Goal: Task Accomplishment & Management: Manage account settings

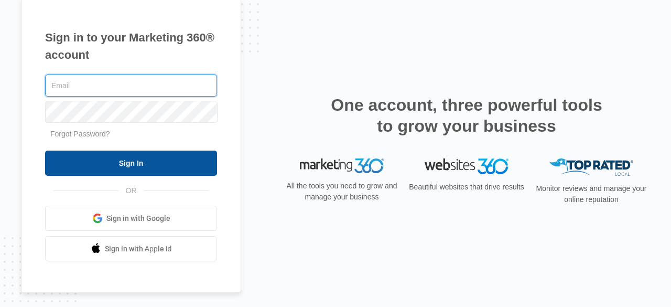
type input "[PERSON_NAME][EMAIL_ADDRESS][DOMAIN_NAME]"
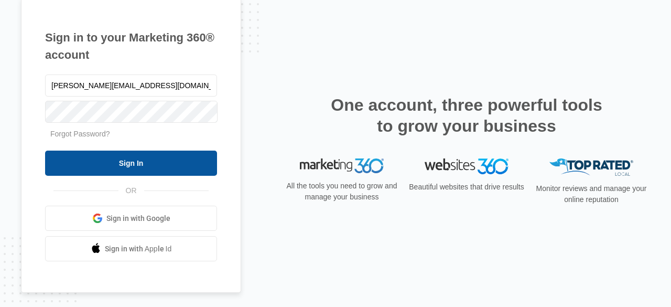
click at [153, 174] on input "Sign In" at bounding box center [131, 163] width 172 height 25
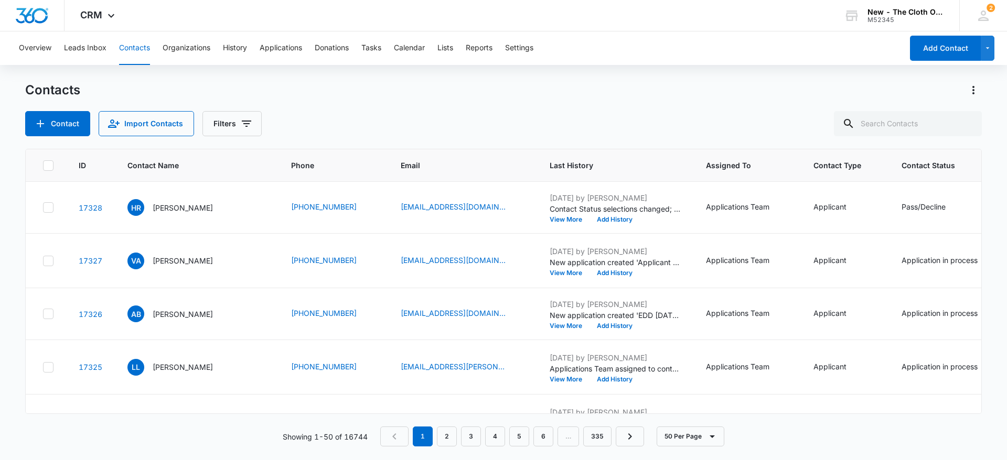
click at [388, 47] on div "Overview Leads Inbox Contacts Organizations History Applications Donations Task…" at bounding box center [458, 48] width 890 height 34
click at [376, 46] on button "Tasks" at bounding box center [371, 48] width 20 height 34
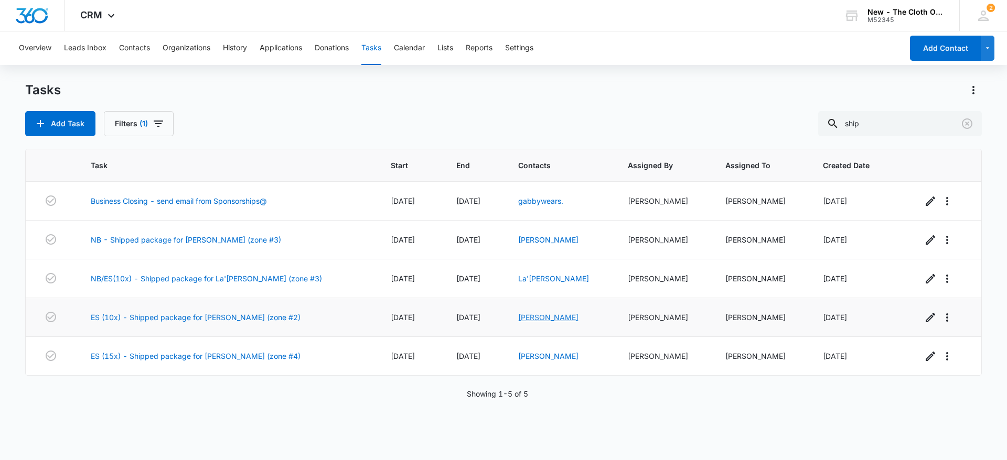
click at [549, 314] on link "Ashley Correia" at bounding box center [548, 317] width 60 height 9
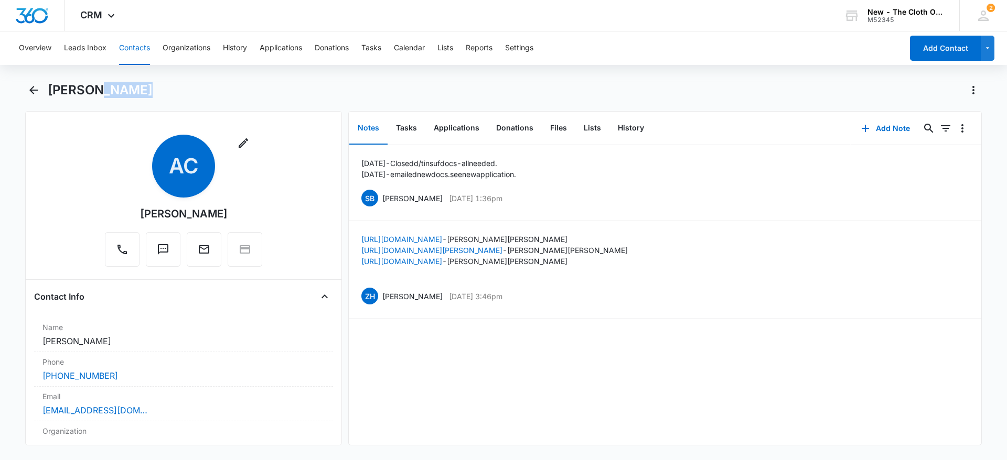
drag, startPoint x: 132, startPoint y: 93, endPoint x: 96, endPoint y: 88, distance: 36.0
click at [96, 88] on h1 "Ashley Correia" at bounding box center [100, 90] width 105 height 16
drag, startPoint x: 74, startPoint y: 91, endPoint x: 137, endPoint y: 91, distance: 63.5
click at [137, 91] on h1 "Ashley Correia" at bounding box center [100, 90] width 105 height 16
copy h1 "Ashley Correia"
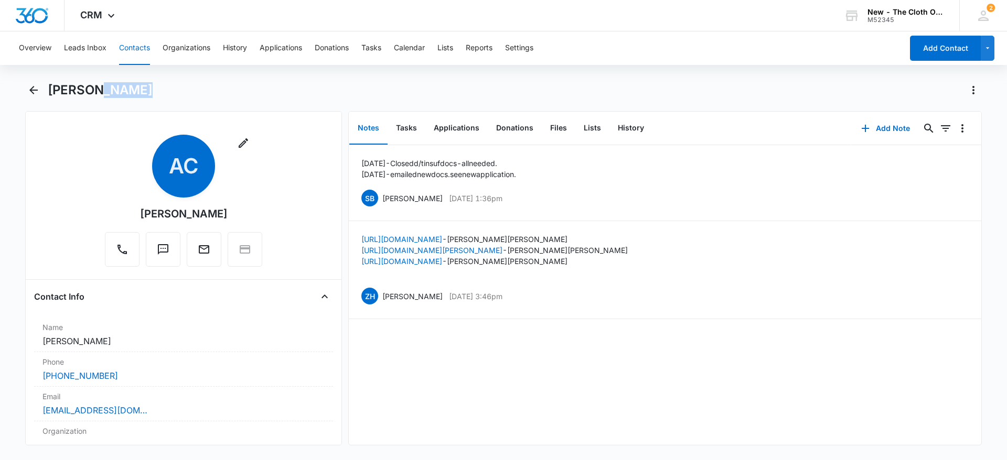
click at [137, 91] on h1 "Ashley Correia" at bounding box center [100, 90] width 105 height 16
click at [408, 122] on button "Tasks" at bounding box center [407, 128] width 38 height 33
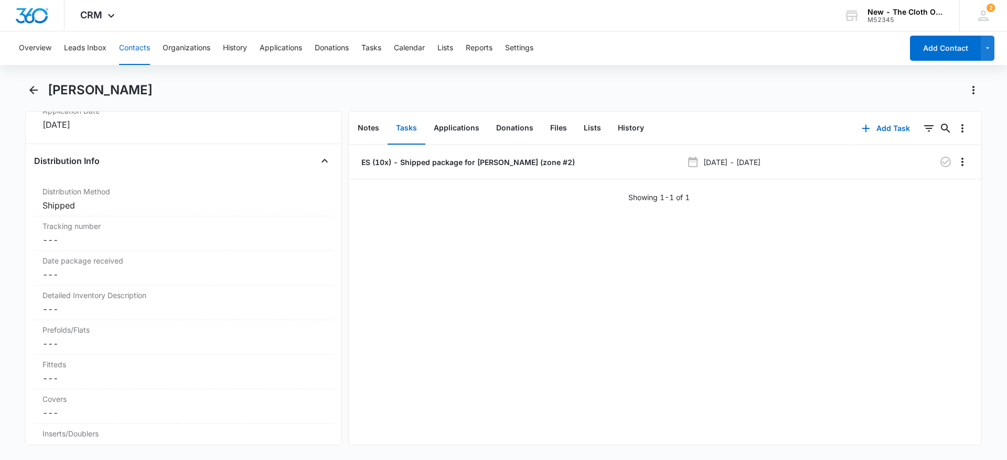
scroll to position [2431, 0]
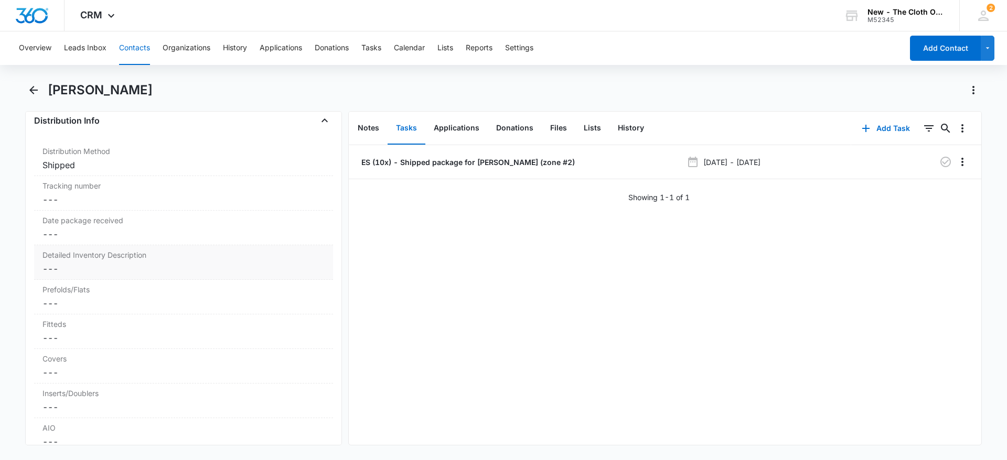
click at [66, 270] on dd "Cancel Save Changes ---" at bounding box center [183, 269] width 282 height 13
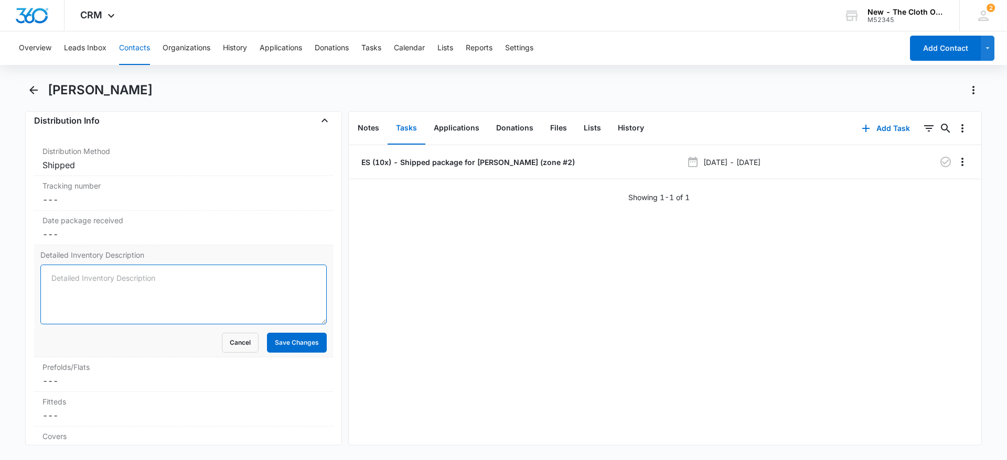
click at [65, 276] on textarea "Detailed Inventory Description" at bounding box center [183, 295] width 286 height 60
paste textarea "3 Prefolds - Osocozy NEW 6 Flats - Osocozy NEW 3 Covers - Thirsties sz 3 (tulip…"
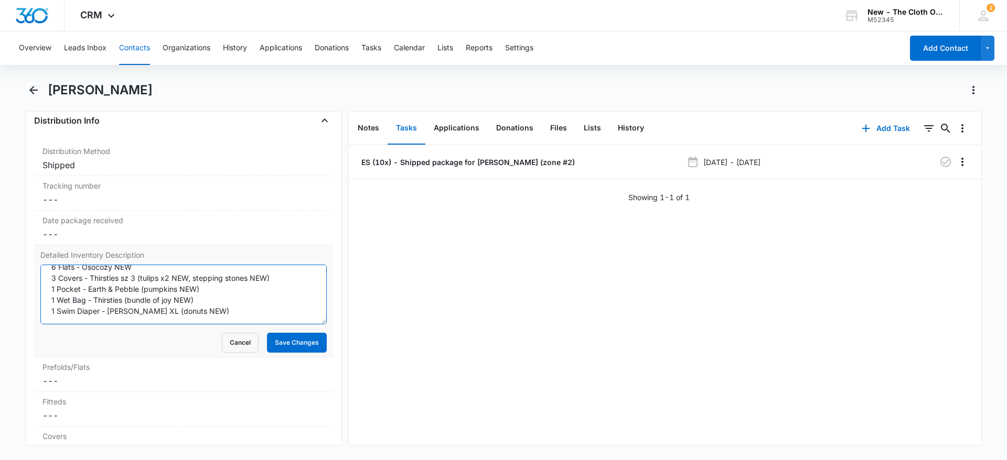
scroll to position [22, 0]
type textarea "3 Prefolds - Osocozy NEW 6 Flats - Osocozy NEW 3 Covers - Thirsties sz 3 (tulip…"
click at [290, 343] on button "Save Changes" at bounding box center [297, 343] width 60 height 20
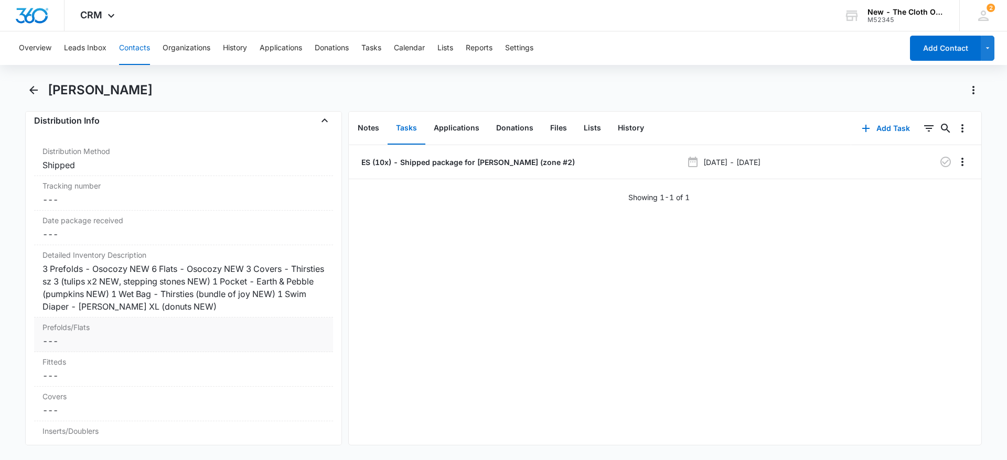
click at [76, 337] on dd "Cancel Save Changes ---" at bounding box center [183, 341] width 282 height 13
click at [78, 346] on input "Prefolds/Flats" at bounding box center [183, 349] width 286 height 25
type input "9"
click at [267, 371] on button "Save Changes" at bounding box center [297, 381] width 60 height 20
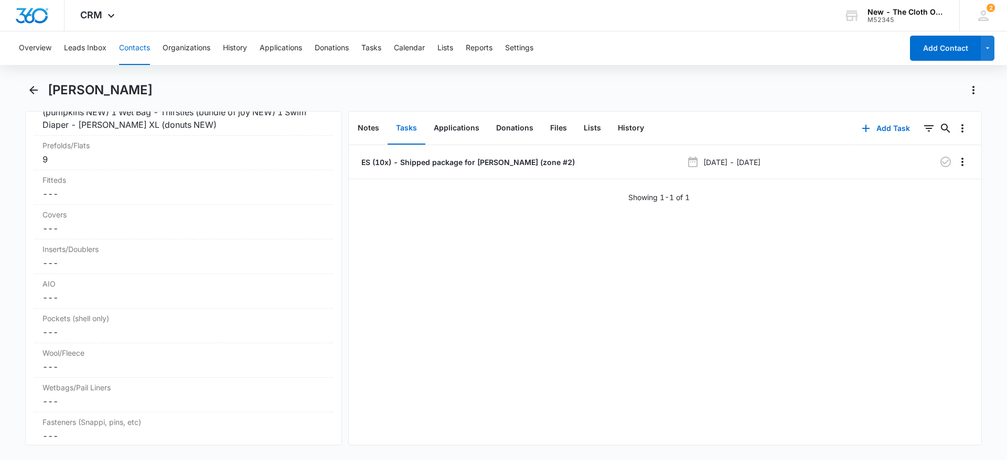
scroll to position [2620, 0]
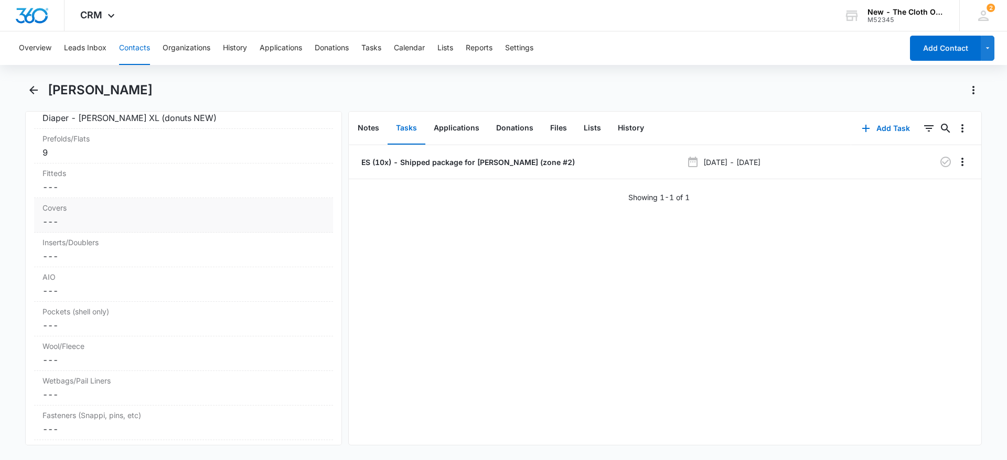
click at [79, 226] on dd "Cancel Save Changes ---" at bounding box center [183, 222] width 282 height 13
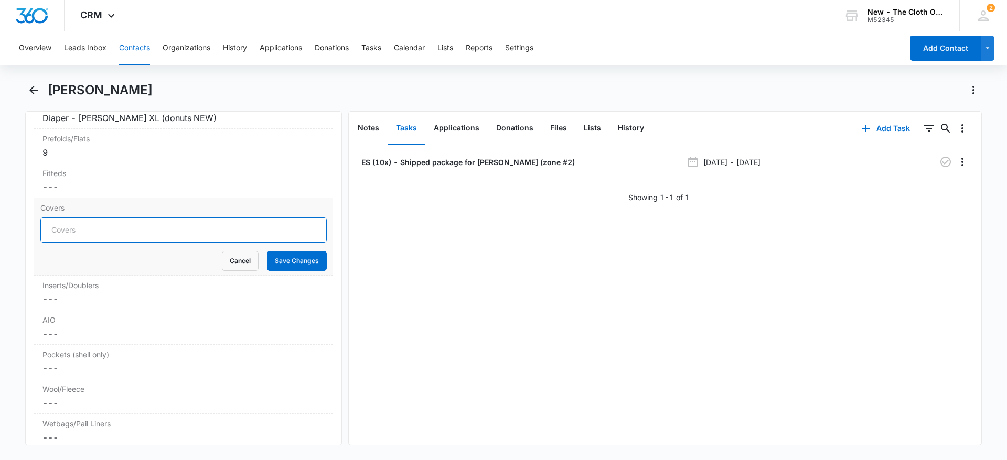
click at [62, 228] on input "Covers" at bounding box center [183, 230] width 286 height 25
type input "3"
click at [267, 251] on button "Save Changes" at bounding box center [297, 261] width 60 height 20
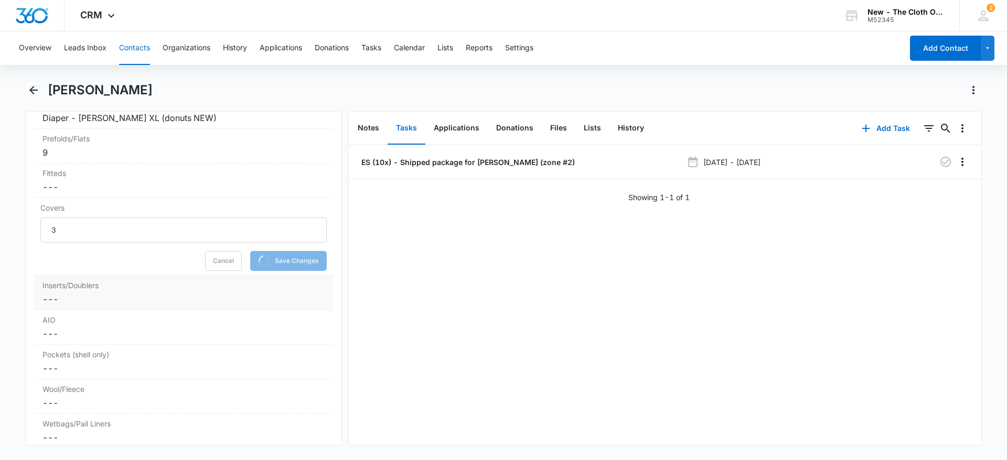
click at [71, 297] on dd "Cancel Save Changes ---" at bounding box center [183, 299] width 282 height 13
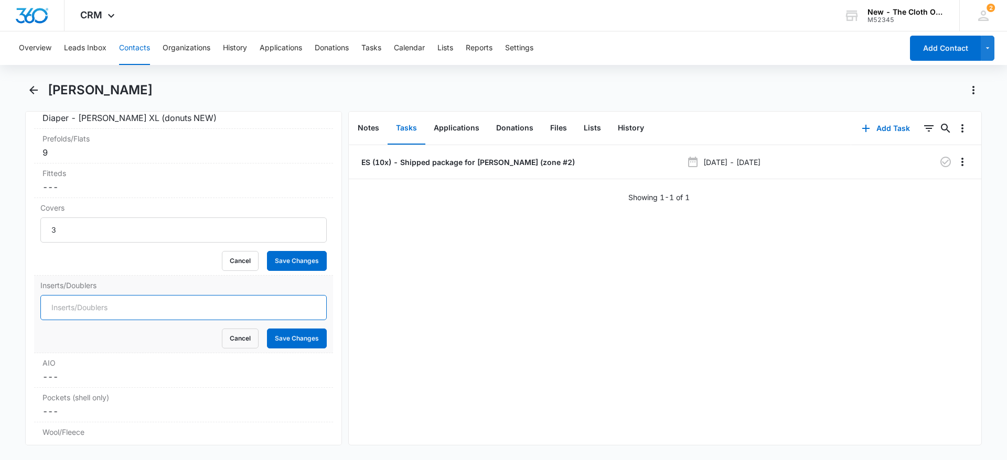
click at [71, 297] on form "Cancel Save Changes" at bounding box center [183, 321] width 286 height 53
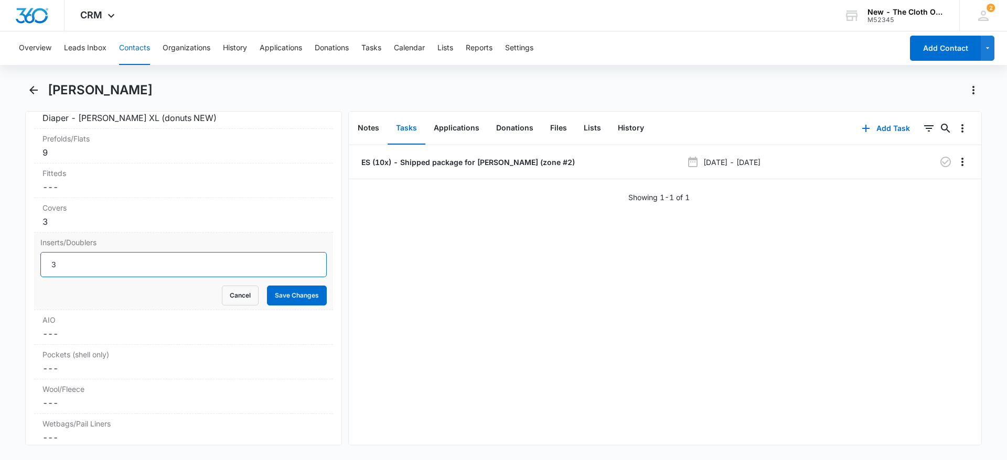
type input "3"
click at [267, 286] on button "Save Changes" at bounding box center [297, 296] width 60 height 20
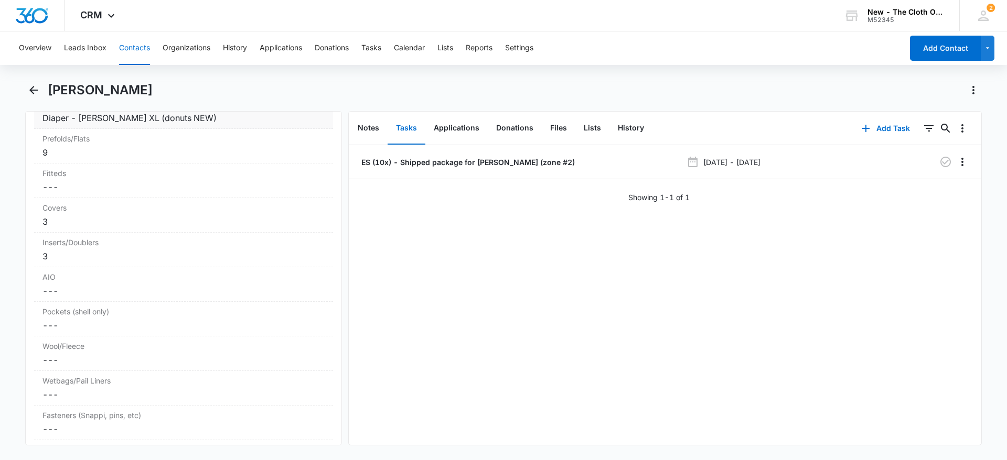
click at [173, 123] on div "3 Prefolds - Osocozy NEW 6 Flats - Osocozy NEW 3 Covers - Thirsties sz 3 (tulip…" at bounding box center [183, 99] width 282 height 50
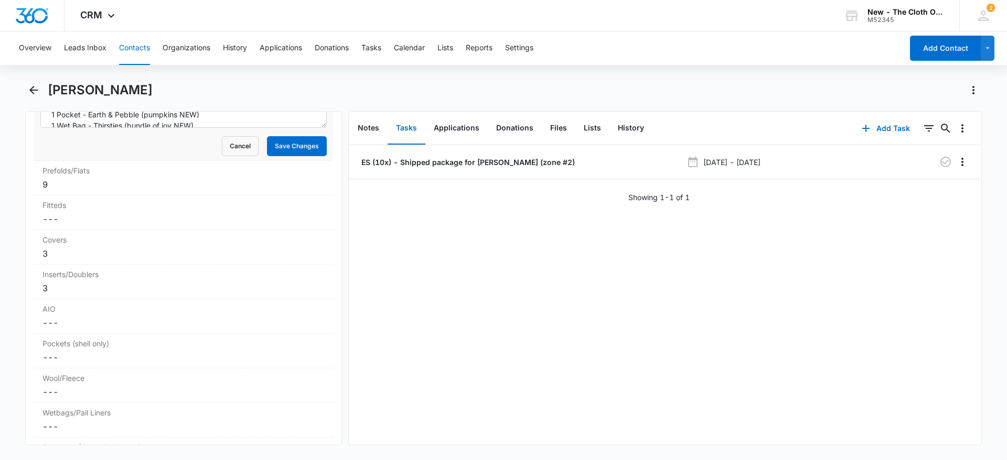
scroll to position [2614, 0]
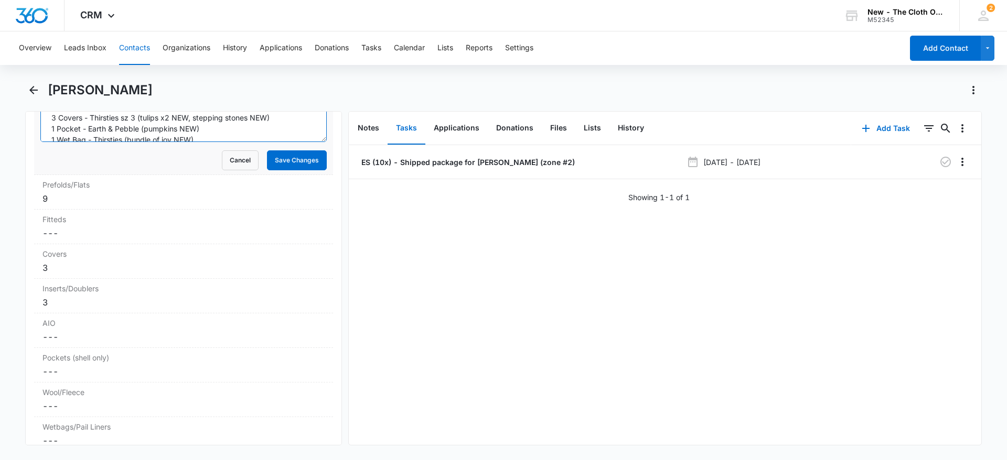
click at [288, 125] on textarea "3 Prefolds - Osocozy NEW 6 Flats - Osocozy NEW 3 Covers - Thirsties sz 3 (tulip…" at bounding box center [183, 112] width 286 height 60
paste textarea "2 Inserts - Thirsties (cotton NEW)"
type textarea "3 Prefolds - Osocozy NEW 6 Flats - Osocozy NEW 3 Covers - Thirsties sz 3 (tulip…"
click at [295, 159] on button "Save Changes" at bounding box center [297, 161] width 60 height 20
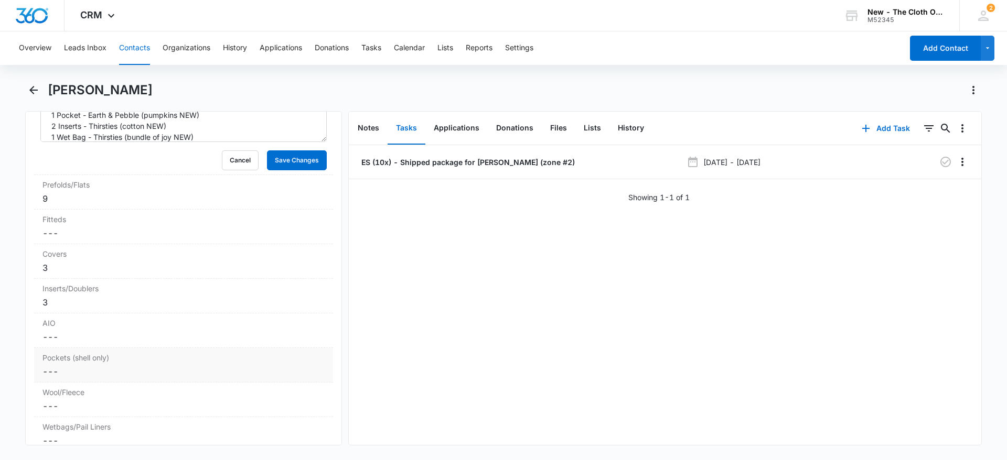
click at [60, 387] on label "Wool/Fleece" at bounding box center [183, 392] width 282 height 11
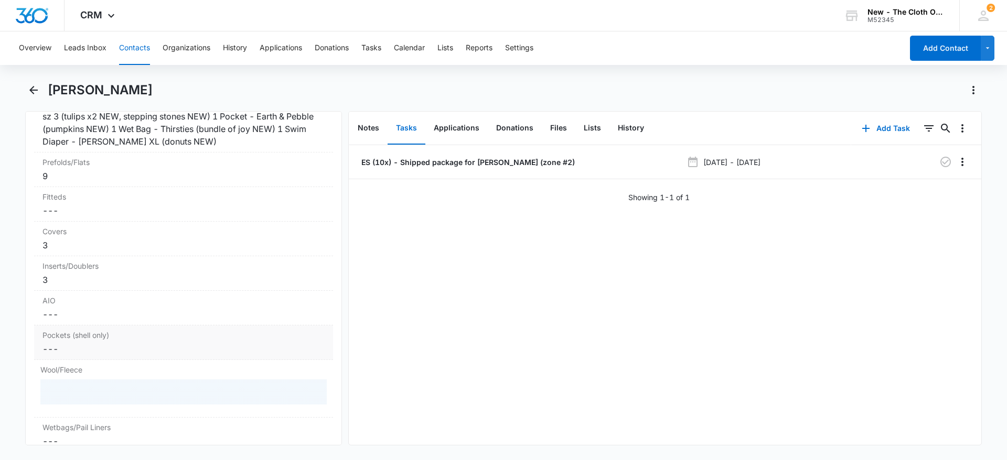
scroll to position [2594, 0]
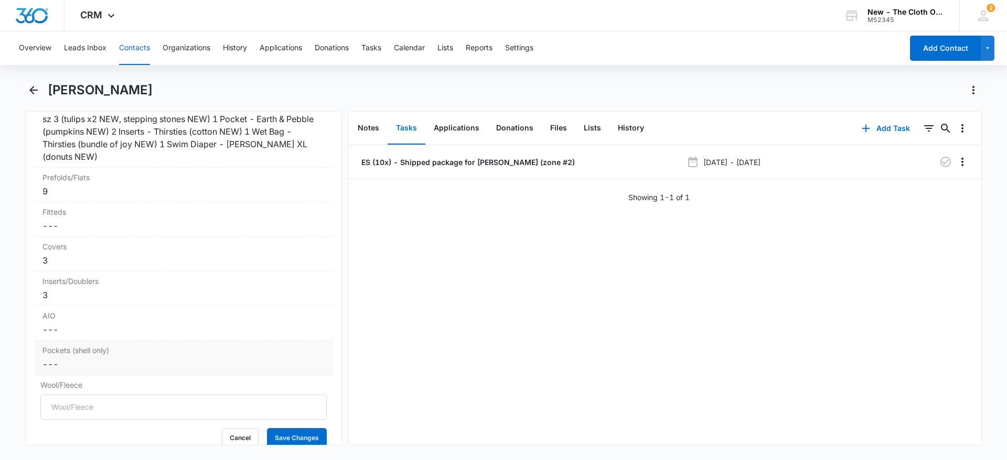
click at [64, 352] on label "Pockets (shell only)" at bounding box center [183, 350] width 282 height 11
click at [63, 371] on input "1" at bounding box center [183, 372] width 286 height 25
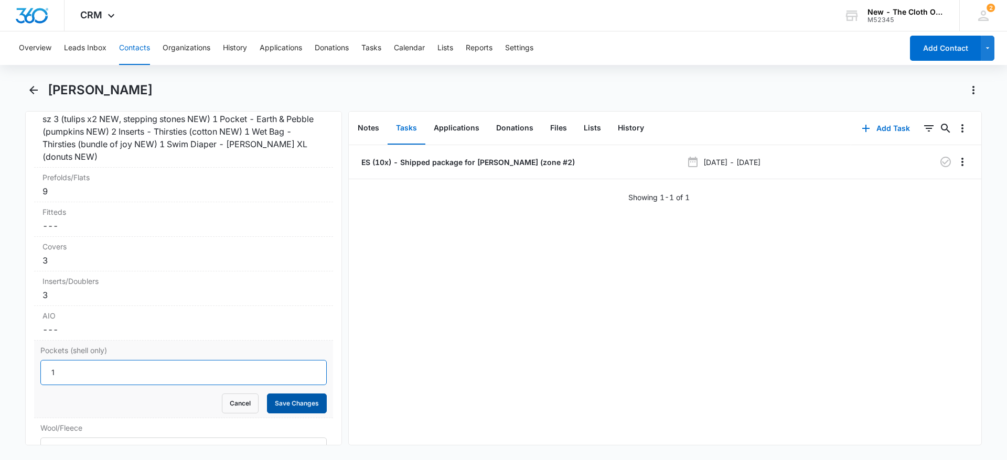
type input "1"
click at [281, 403] on button "Save Changes" at bounding box center [297, 404] width 60 height 20
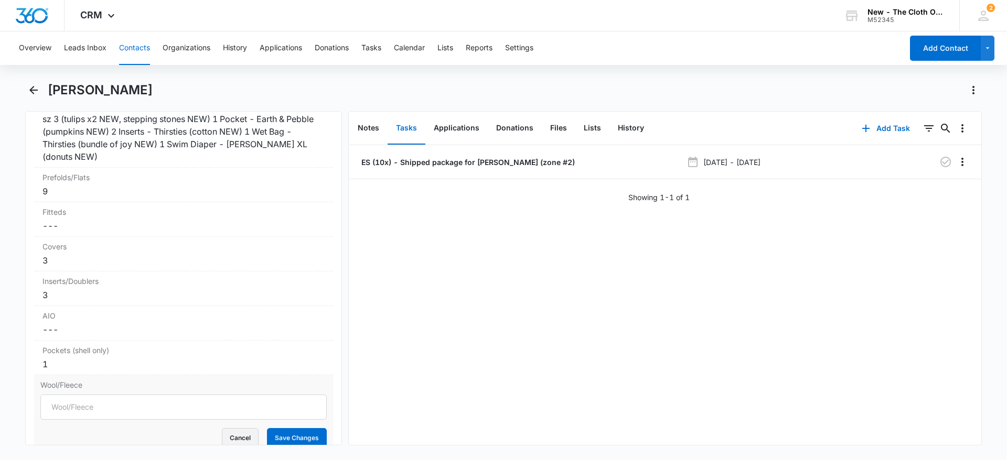
click at [234, 429] on button "Cancel" at bounding box center [240, 438] width 37 height 20
click at [234, 429] on dd "Cancel Save Changes ---" at bounding box center [183, 433] width 282 height 13
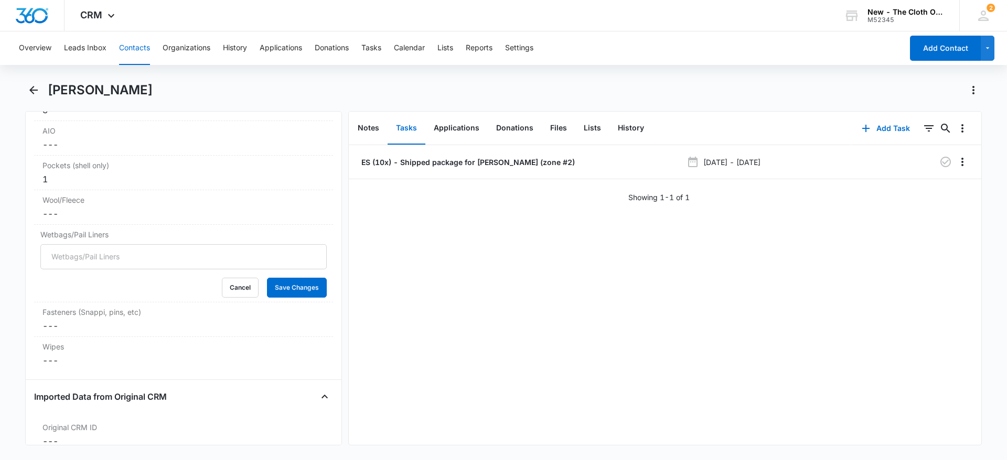
scroll to position [2814, 0]
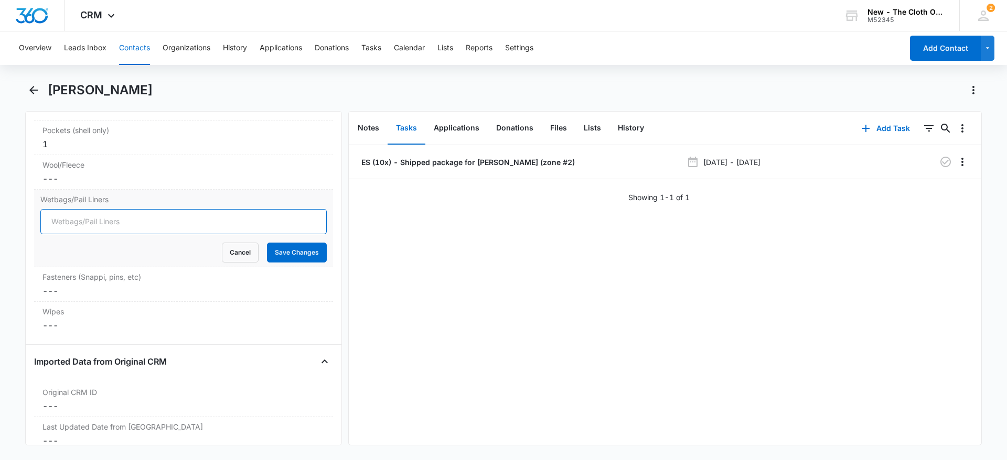
click at [79, 216] on input "Wetbags/Pail Liners" at bounding box center [183, 221] width 286 height 25
type input "1"
click at [294, 261] on button "Save Changes" at bounding box center [297, 253] width 60 height 20
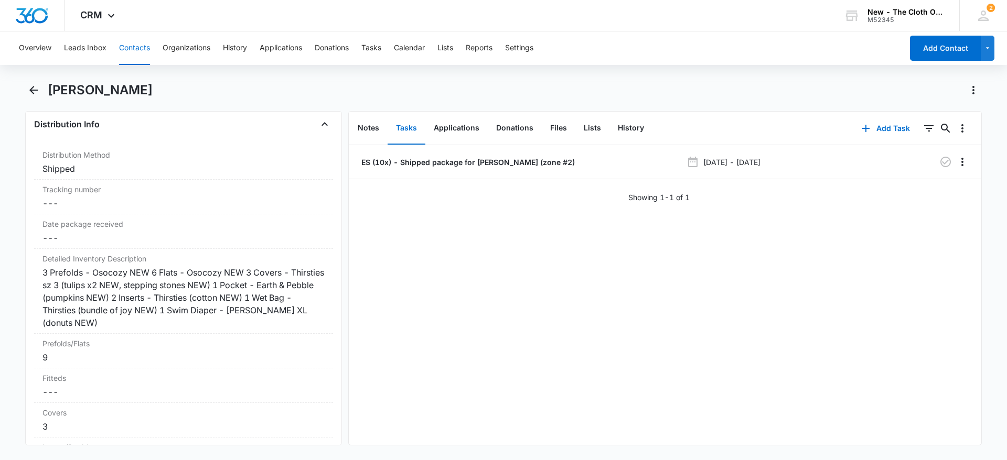
scroll to position [2475, 0]
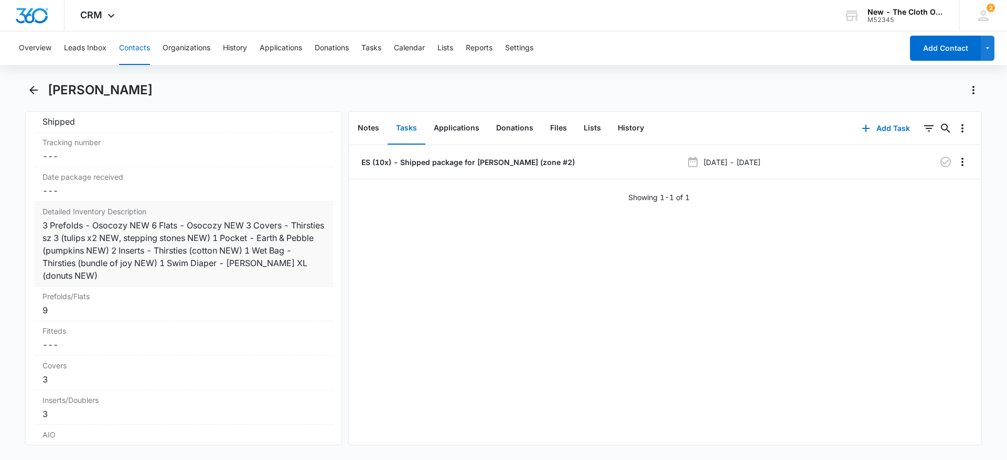
click at [281, 275] on div "3 Prefolds - Osocozy NEW 6 Flats - Osocozy NEW 3 Covers - Thirsties sz 3 (tulip…" at bounding box center [183, 250] width 282 height 63
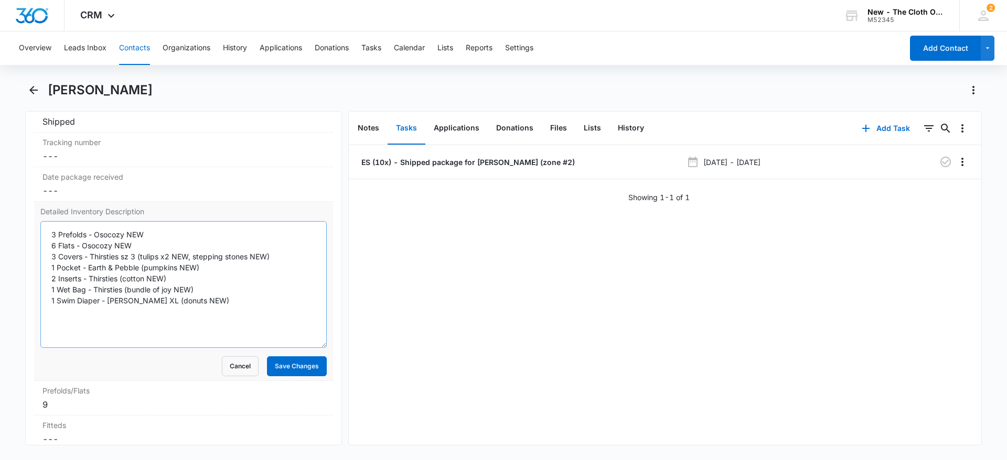
drag, startPoint x: 309, startPoint y: 277, endPoint x: 312, endPoint y: 344, distance: 67.2
click at [312, 344] on textarea "3 Prefolds - Osocozy NEW 6 Flats - Osocozy NEW 3 Covers - Thirsties sz 3 (tulip…" at bounding box center [183, 284] width 286 height 127
click at [294, 312] on textarea "3 Prefolds - Osocozy NEW 6 Flats - Osocozy NEW 3 Covers - Thirsties sz 3 (tulip…" at bounding box center [183, 284] width 286 height 127
click at [133, 316] on textarea "3 Prefolds - Osocozy NEW 6 Flats - Osocozy NEW 3 Covers - Thirsties sz 3 (tulip…" at bounding box center [183, 284] width 286 height 127
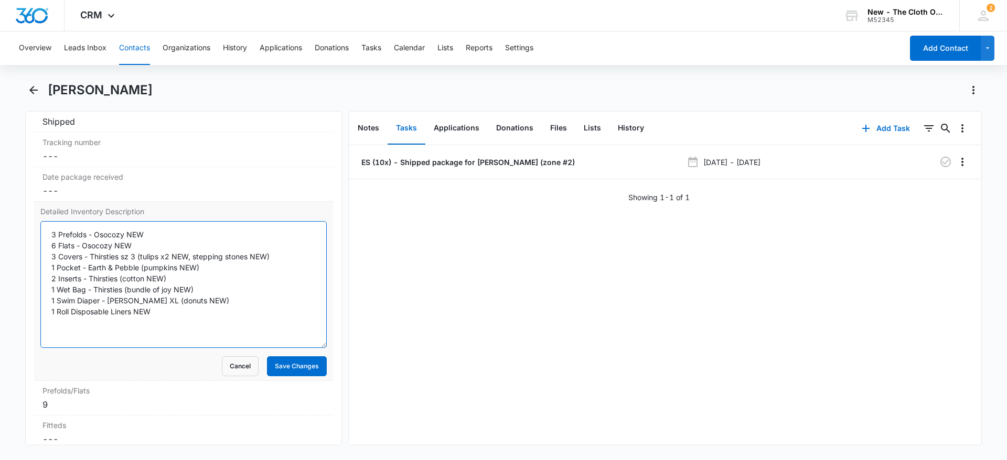
click at [133, 316] on textarea "3 Prefolds - Osocozy NEW 6 Flats - Osocozy NEW 3 Covers - Thirsties sz 3 (tulip…" at bounding box center [183, 284] width 286 height 127
type textarea "3 Prefolds - Osocozy NEW 6 Flats - Osocozy NEW 3 Covers - Thirsties sz 3 (tulip…"
click at [268, 365] on button "Save Changes" at bounding box center [297, 367] width 60 height 20
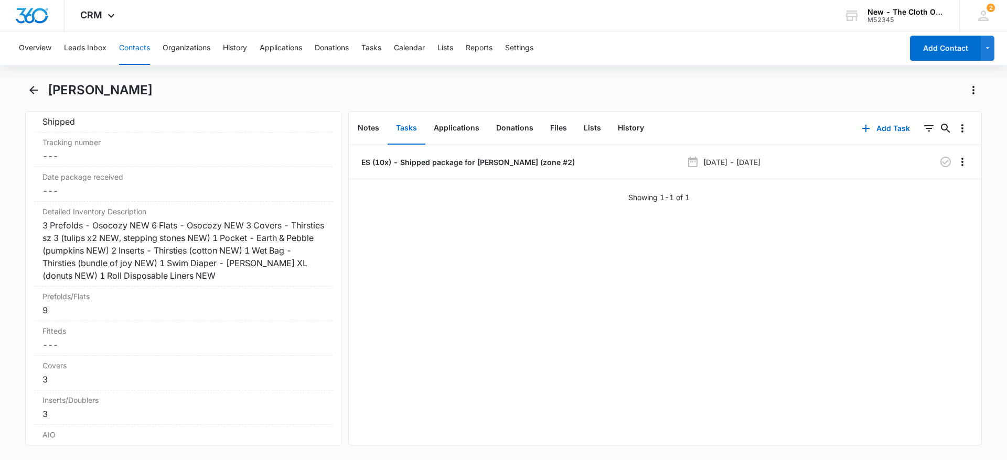
click at [95, 92] on h1 "Ashley Correia" at bounding box center [100, 90] width 105 height 16
copy div "Ashley Correia Remove"
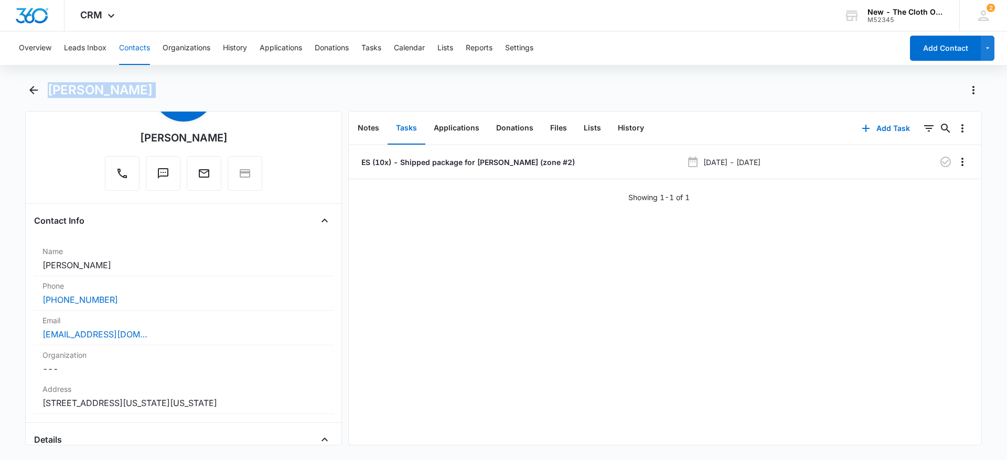
scroll to position [100, 0]
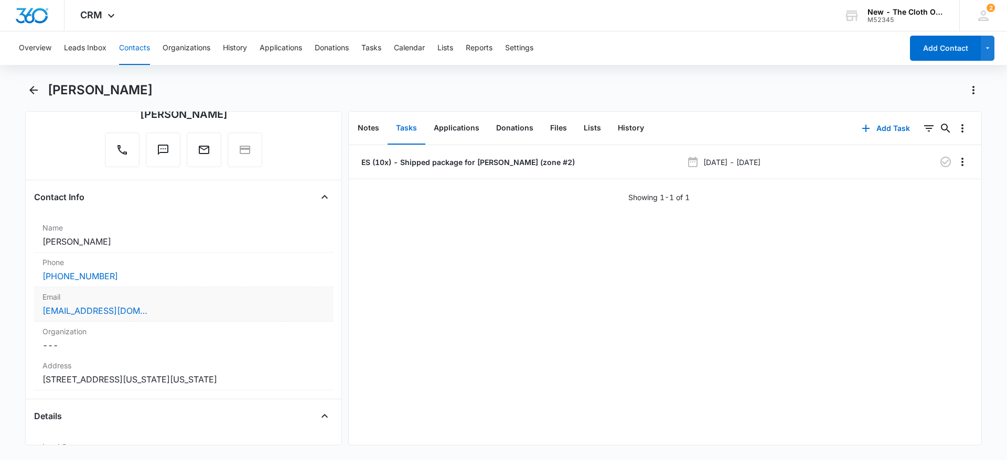
click at [195, 317] on div "Email Cancel Save Changes ashleymabins14@gmail.com" at bounding box center [183, 304] width 299 height 35
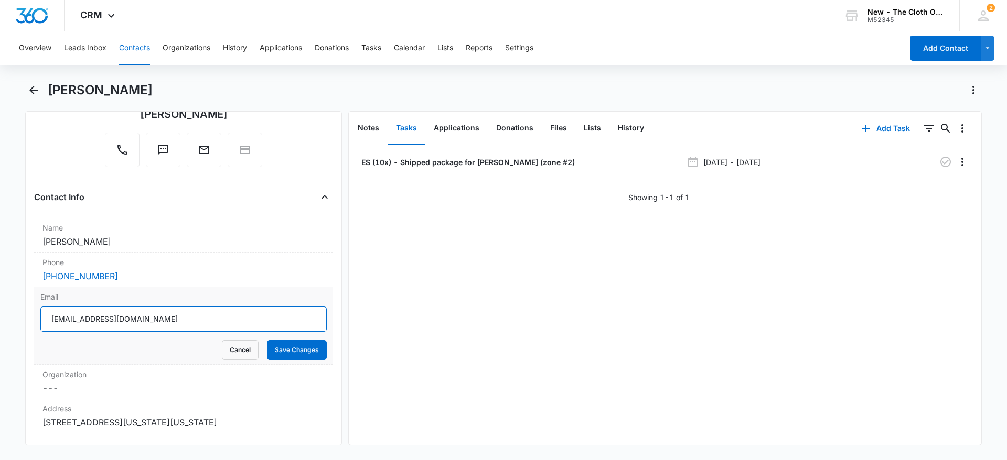
click at [209, 326] on input "ashleymabins14@gmail.com" at bounding box center [183, 319] width 286 height 25
click at [222, 344] on button "Cancel" at bounding box center [240, 350] width 37 height 20
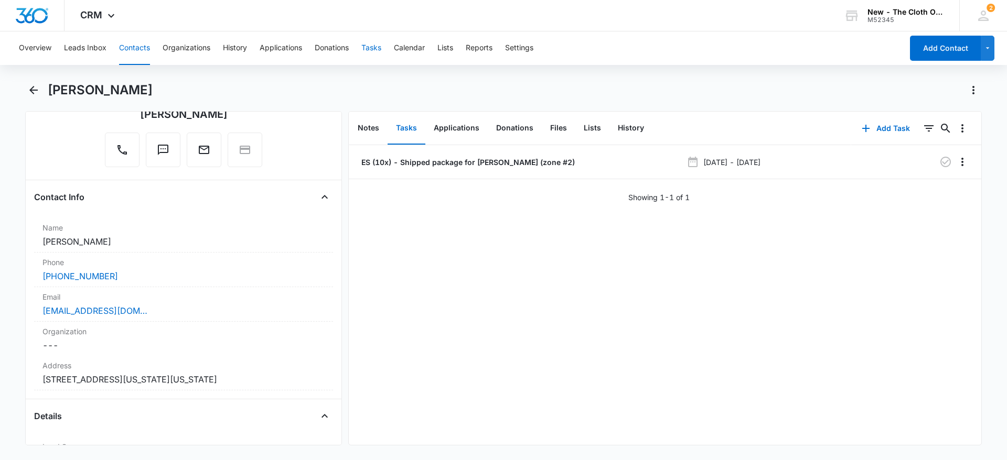
click at [374, 48] on button "Tasks" at bounding box center [371, 48] width 20 height 34
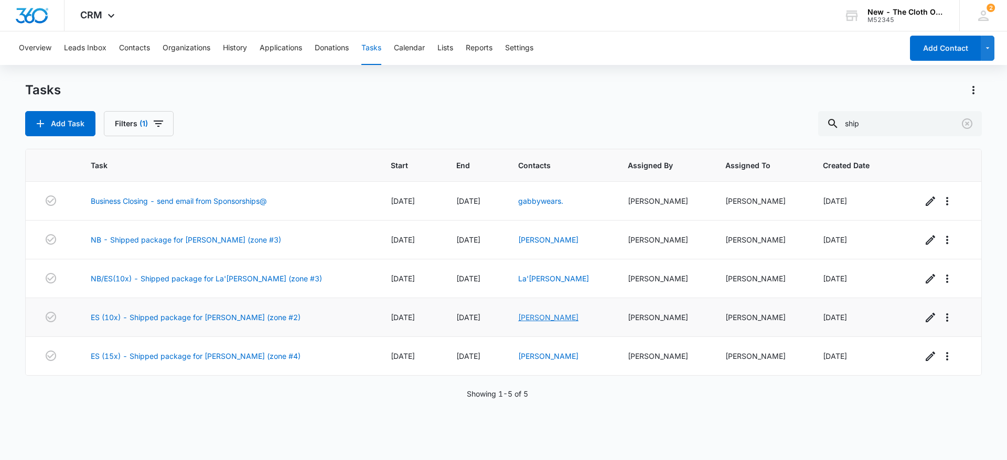
click at [542, 320] on link "Ashley Correia" at bounding box center [548, 317] width 60 height 9
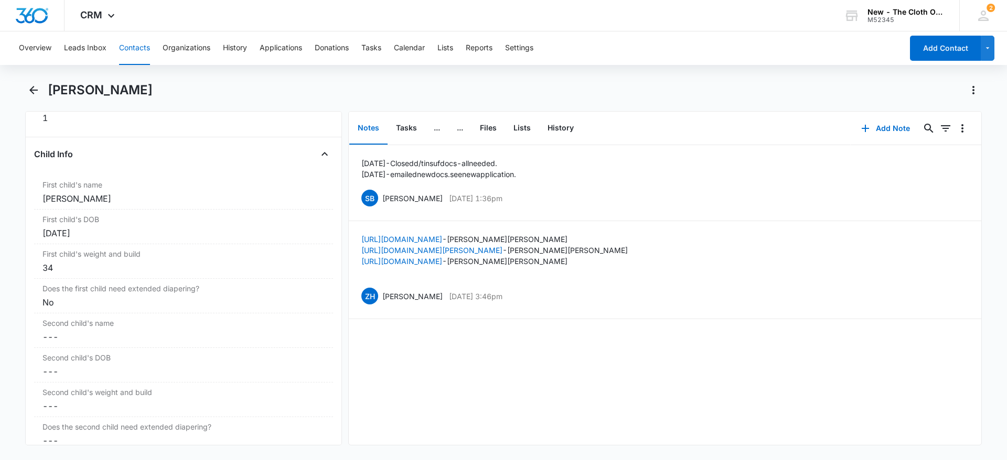
scroll to position [1218, 0]
click at [377, 47] on button "Tasks" at bounding box center [371, 48] width 20 height 34
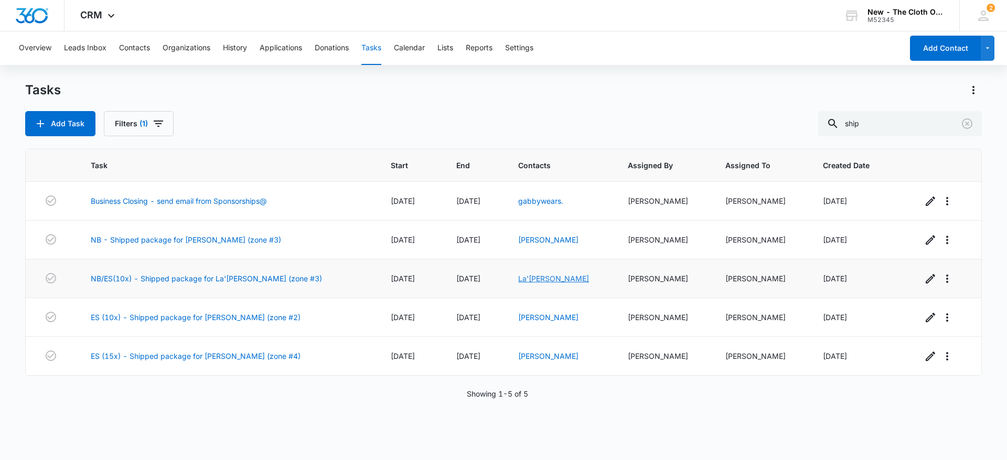
click at [538, 280] on link "La'shae Martin" at bounding box center [553, 278] width 71 height 9
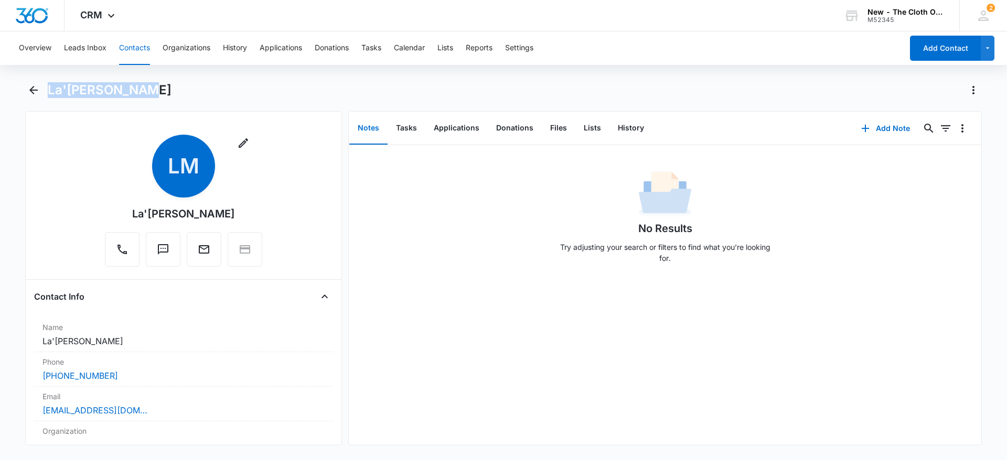
drag, startPoint x: 126, startPoint y: 89, endPoint x: 49, endPoint y: 88, distance: 77.6
click at [49, 88] on div "La'shae Martin" at bounding box center [515, 90] width 934 height 17
copy h1 "La'shae Martin"
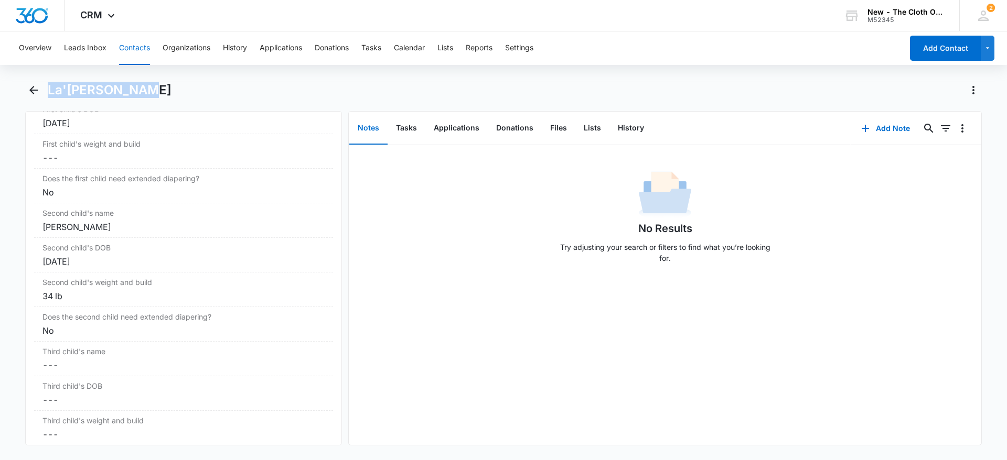
scroll to position [1313, 0]
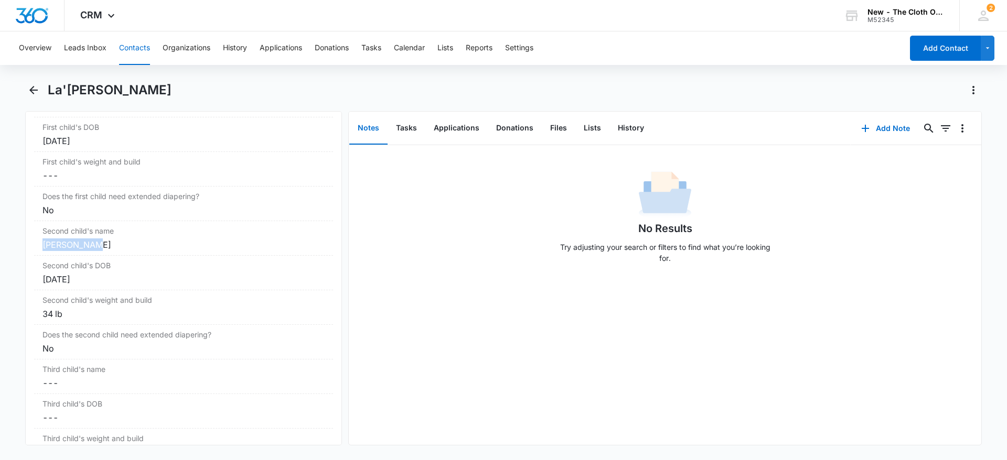
drag, startPoint x: 123, startPoint y: 243, endPoint x: 15, endPoint y: 244, distance: 107.5
click at [15, 244] on main "La'shae Martin Remove LM La'shae Martin Contact Info Name Cancel Save Changes L…" at bounding box center [503, 270] width 1007 height 377
copy div "Oshean Osun"
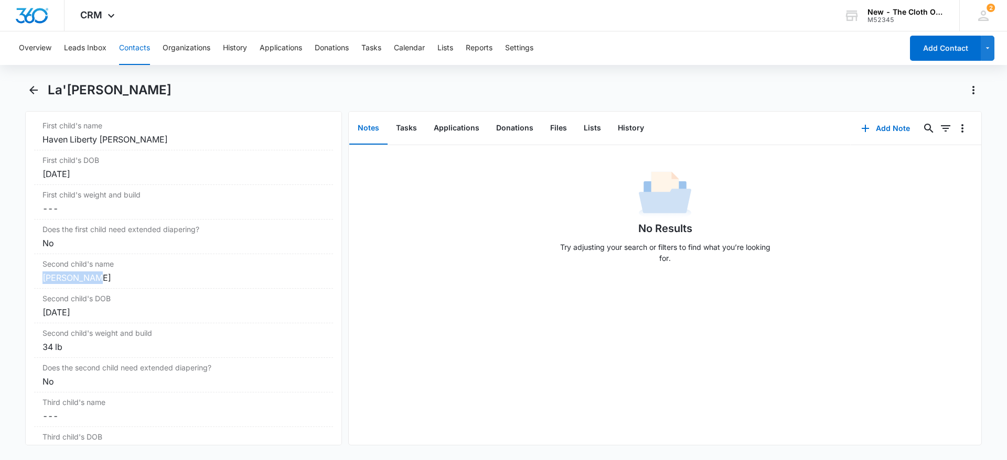
scroll to position [1250, 0]
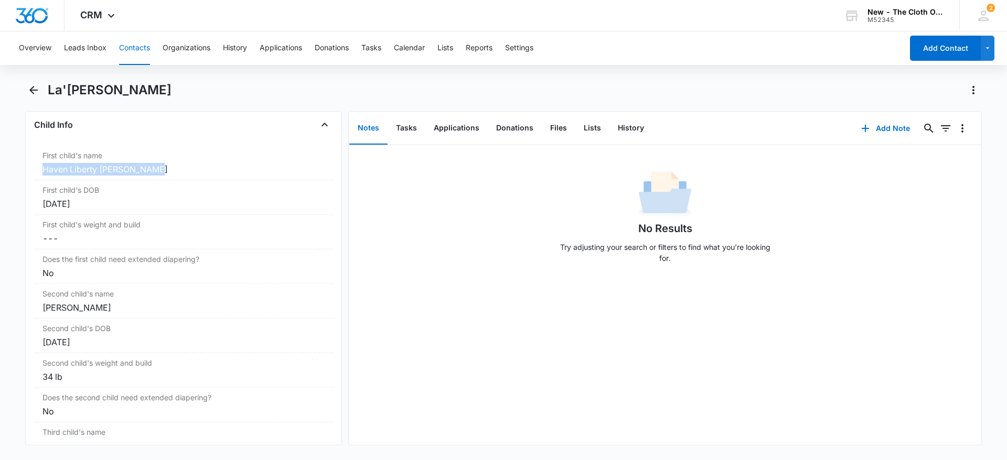
drag, startPoint x: 188, startPoint y: 171, endPoint x: 10, endPoint y: 173, distance: 178.3
click at [10, 173] on main "La'shae Martin Remove LM La'shae Martin Contact Info Name Cancel Save Changes L…" at bounding box center [503, 270] width 1007 height 377
copy div "Haven Liberty Maree Martin"
